Goal: Task Accomplishment & Management: Manage account settings

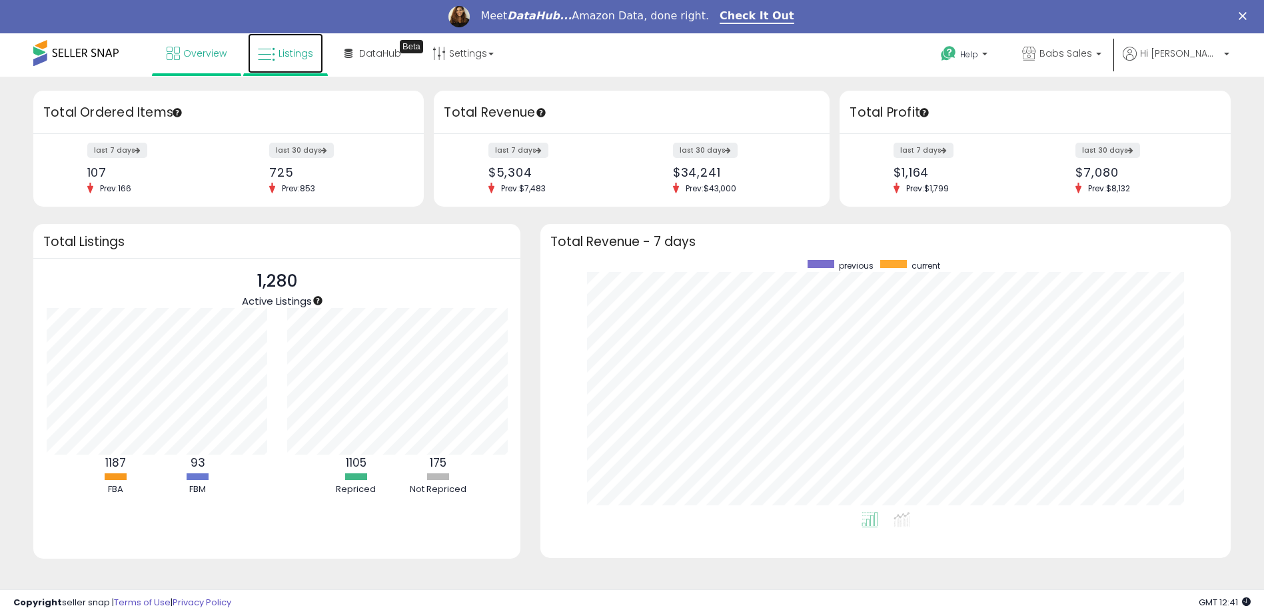
click at [288, 53] on span "Listings" at bounding box center [296, 53] width 35 height 13
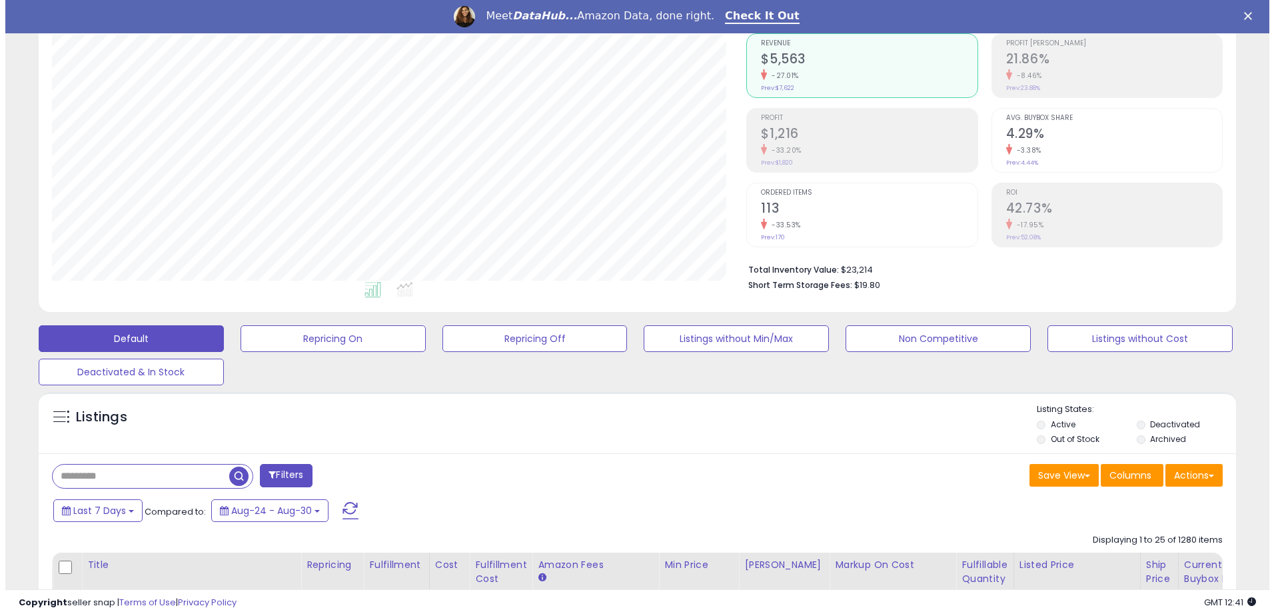
scroll to position [133, 0]
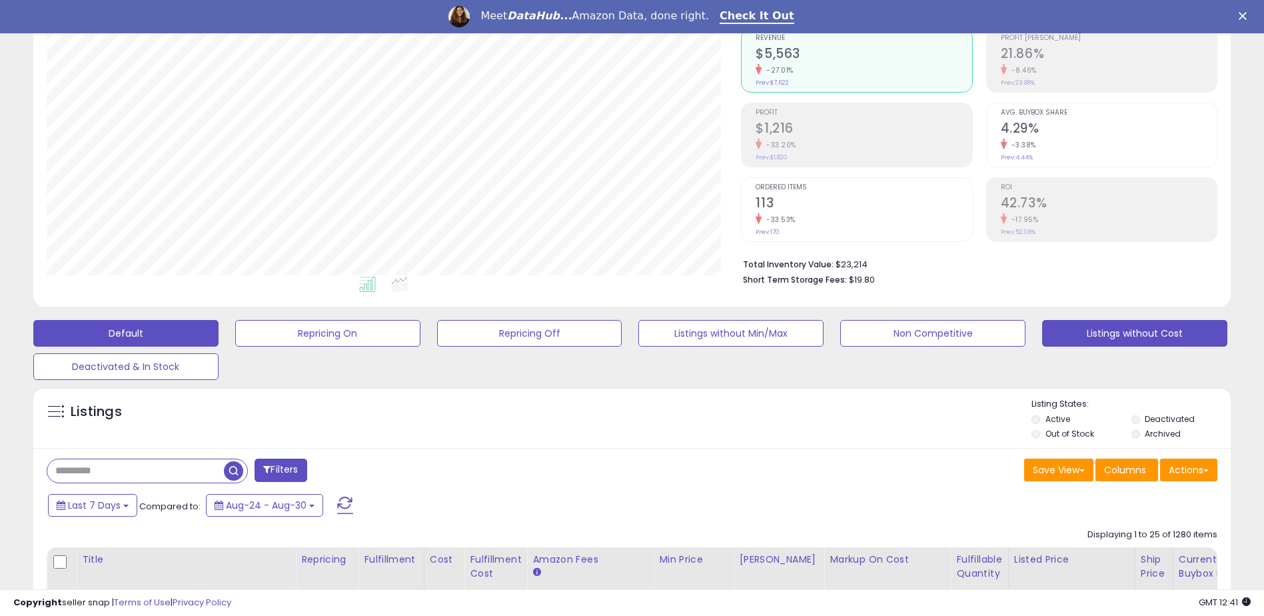
click at [1070, 337] on button "Listings without Cost" at bounding box center [1134, 333] width 185 height 27
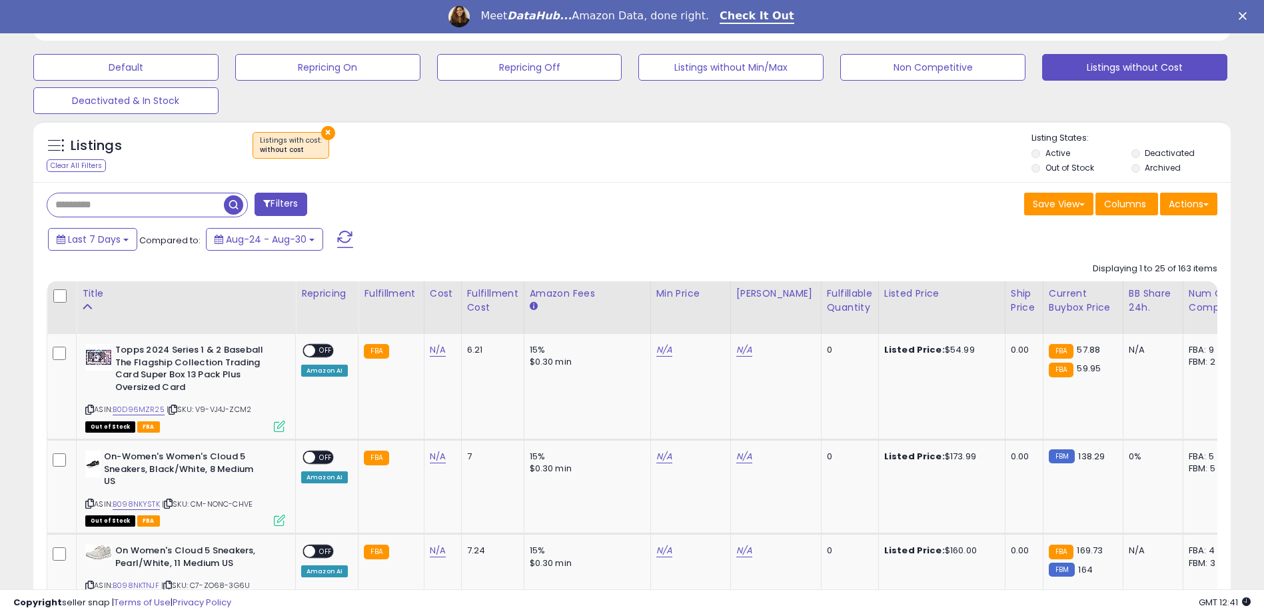
scroll to position [273, 695]
click at [827, 305] on div "Fulfillable Quantity" at bounding box center [850, 300] width 46 height 28
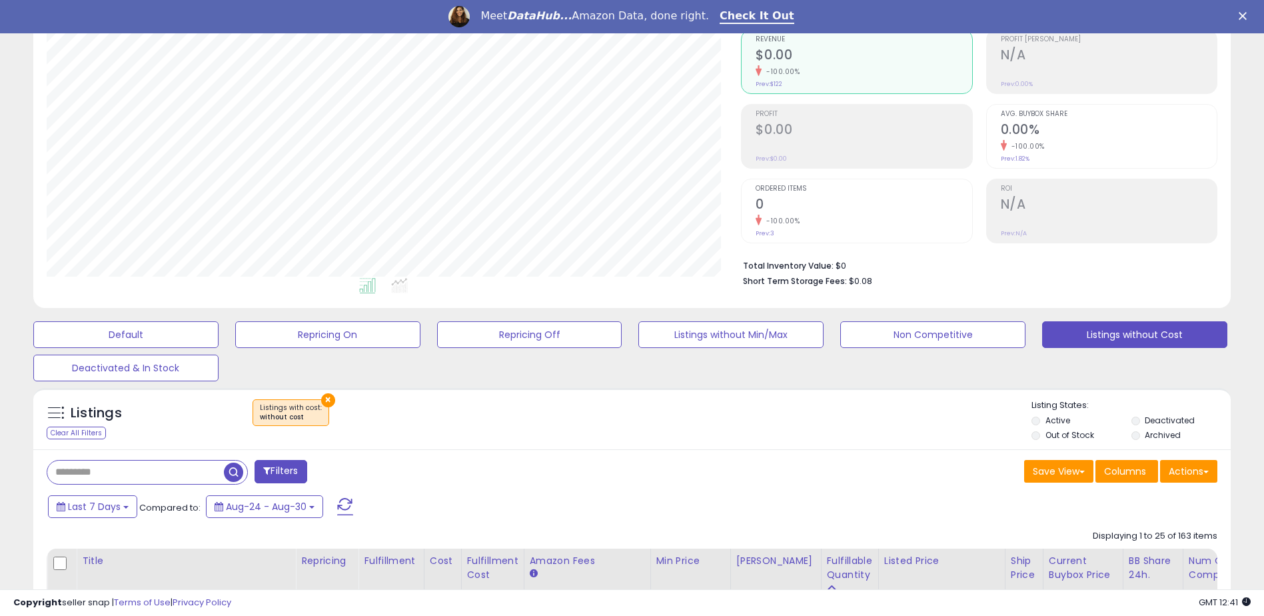
scroll to position [0, 0]
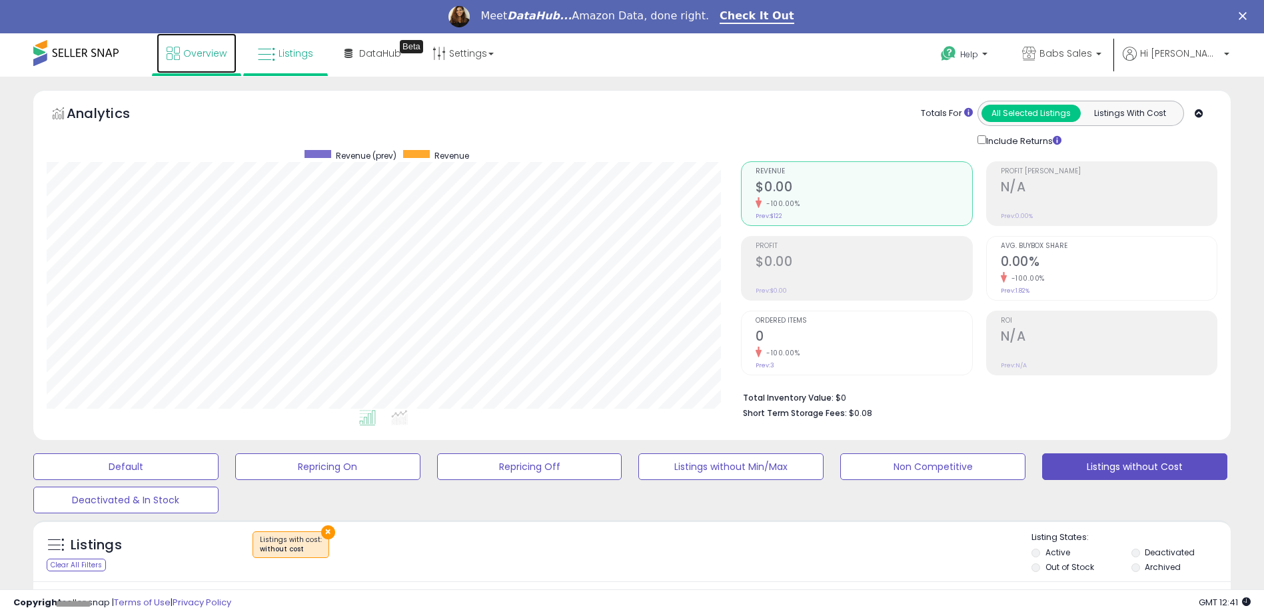
click at [185, 52] on span "Overview" at bounding box center [204, 53] width 43 height 13
